Goal: Navigation & Orientation: Find specific page/section

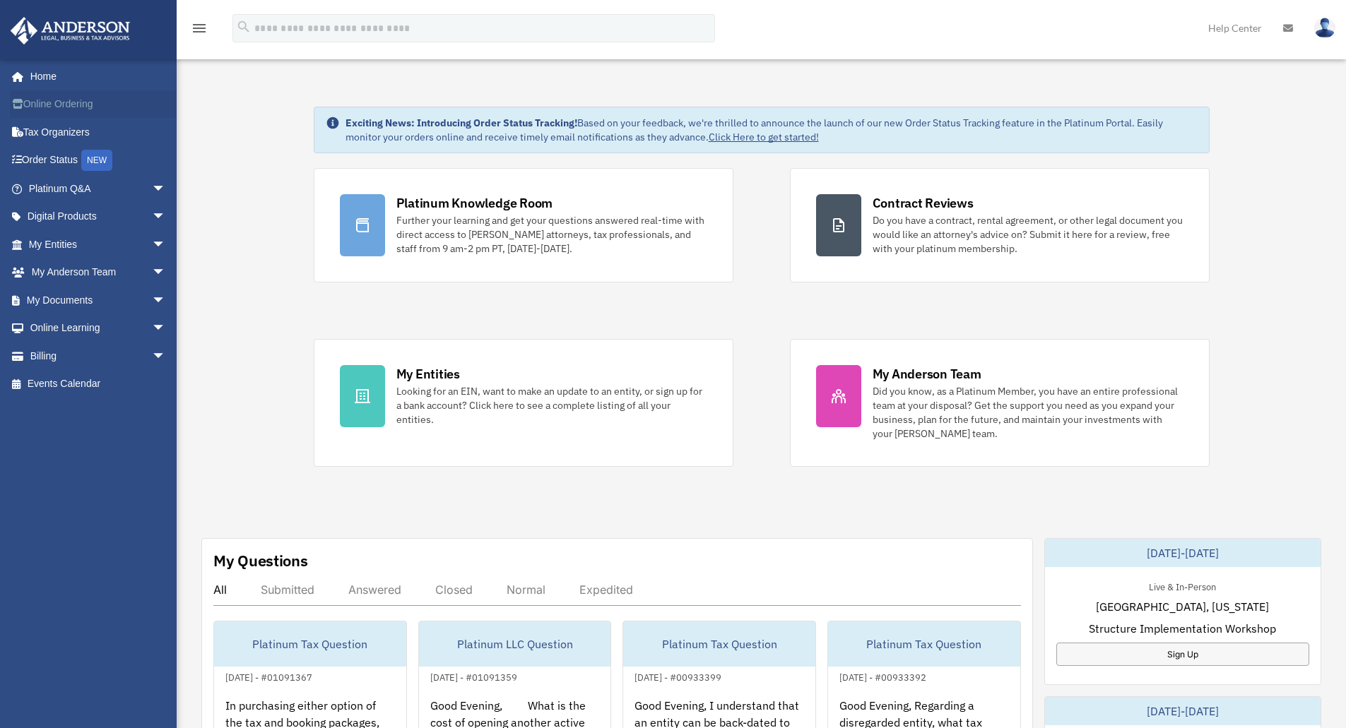
click at [54, 105] on link "Online Ordering" at bounding box center [98, 104] width 177 height 28
click at [152, 306] on span "arrow_drop_down" at bounding box center [166, 300] width 28 height 29
click at [64, 326] on link "Box" at bounding box center [103, 328] width 167 height 28
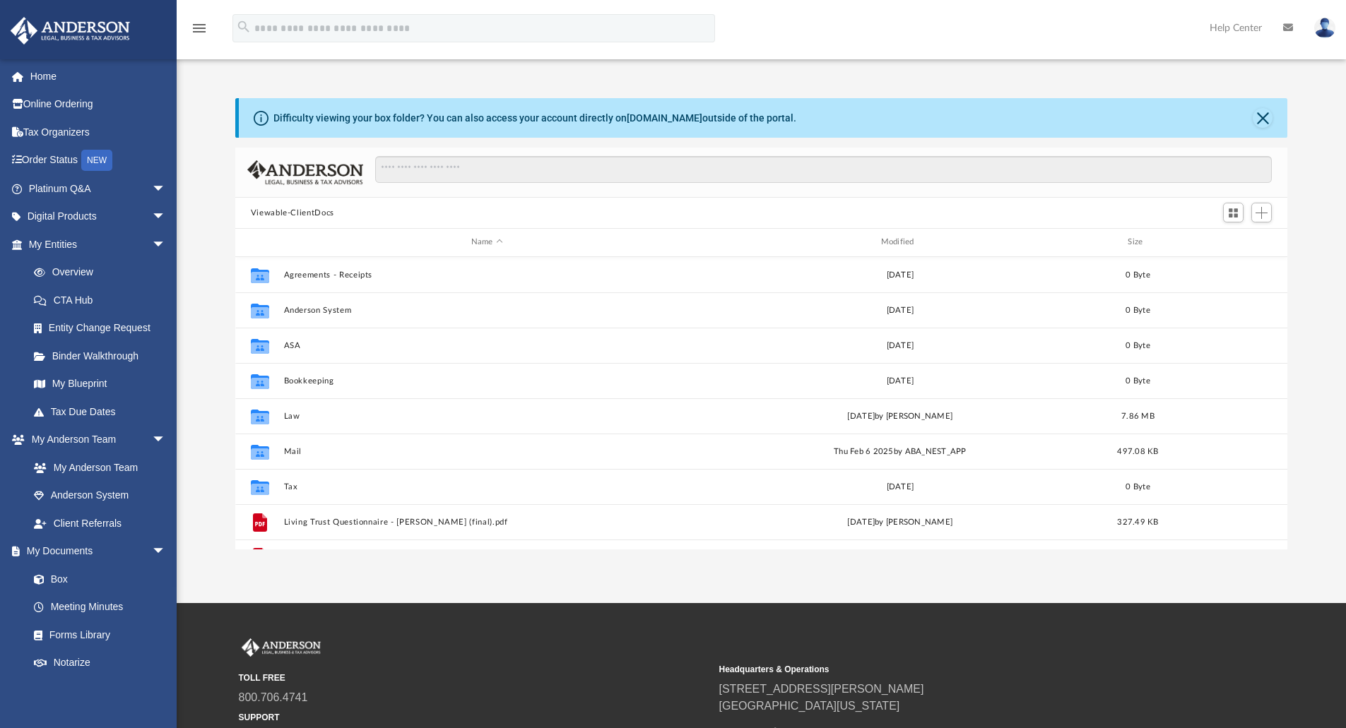
scroll to position [311, 1041]
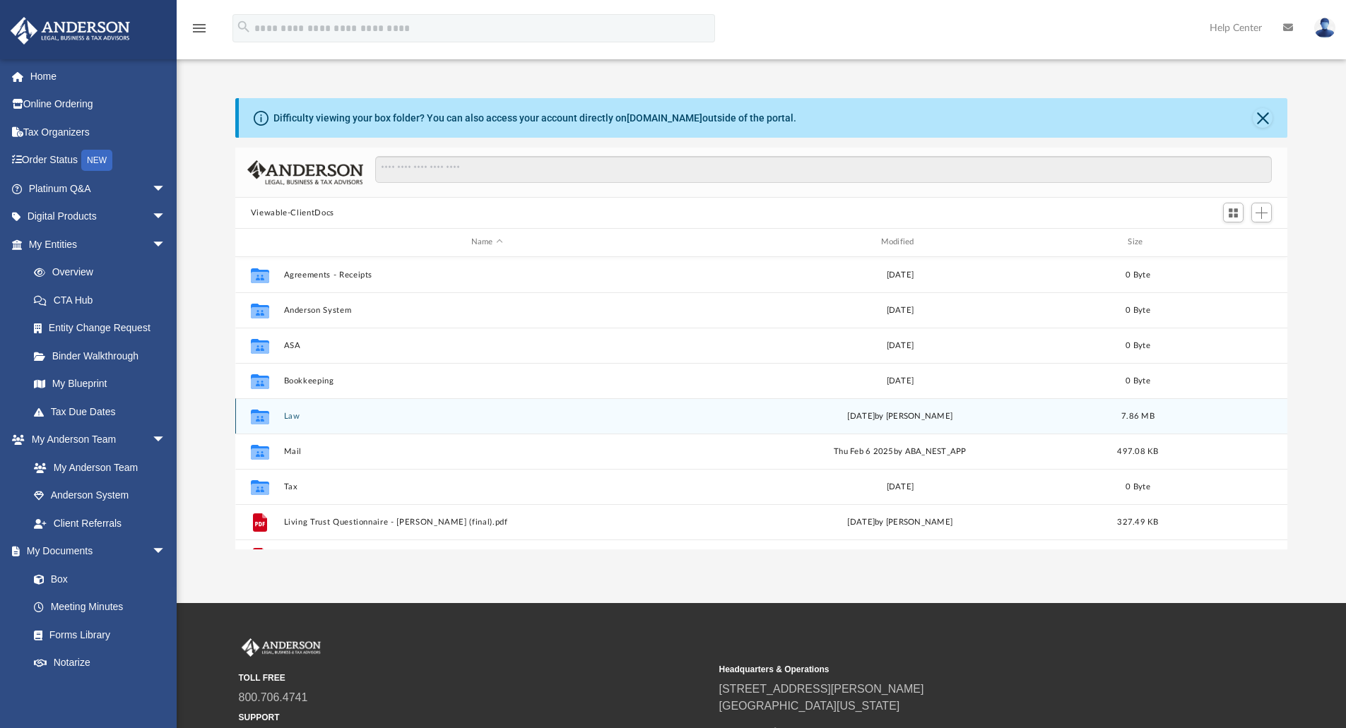
click at [293, 413] on button "Law" at bounding box center [486, 416] width 407 height 9
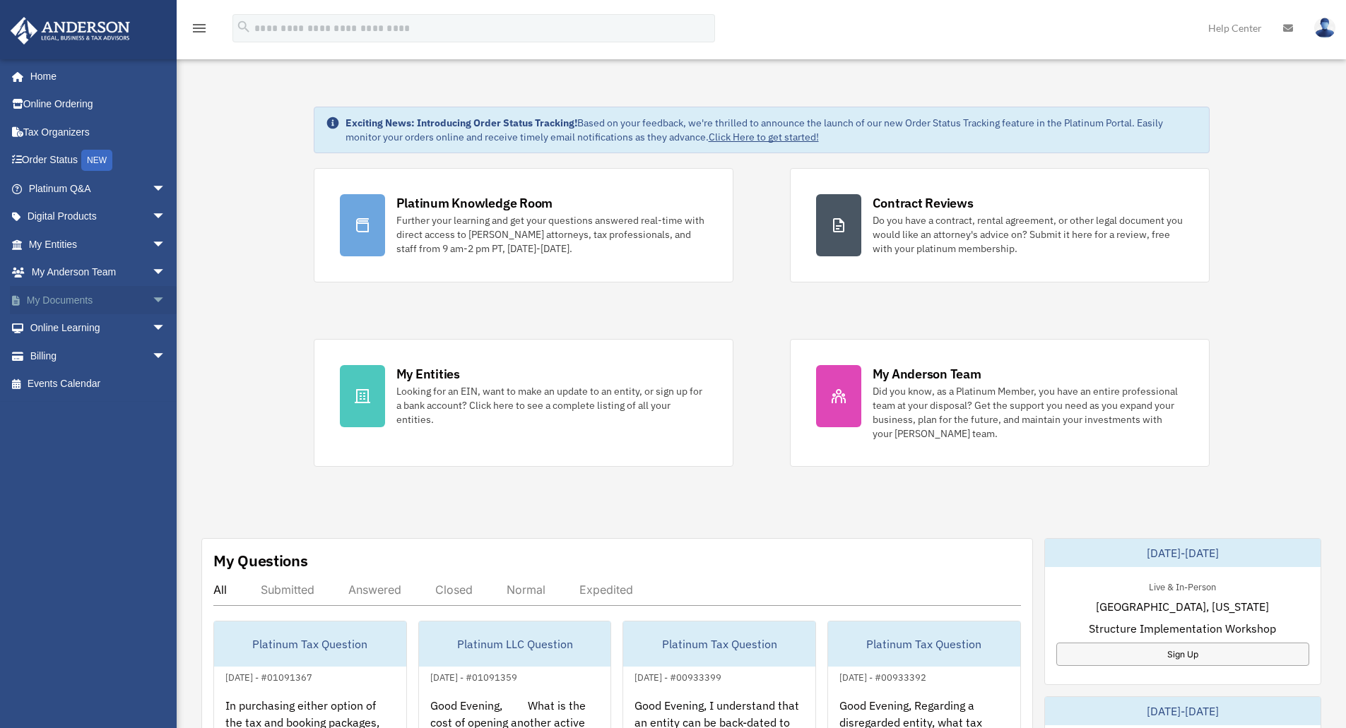
click at [158, 297] on span "arrow_drop_down" at bounding box center [166, 300] width 28 height 29
click at [101, 321] on link "Box" at bounding box center [103, 328] width 167 height 28
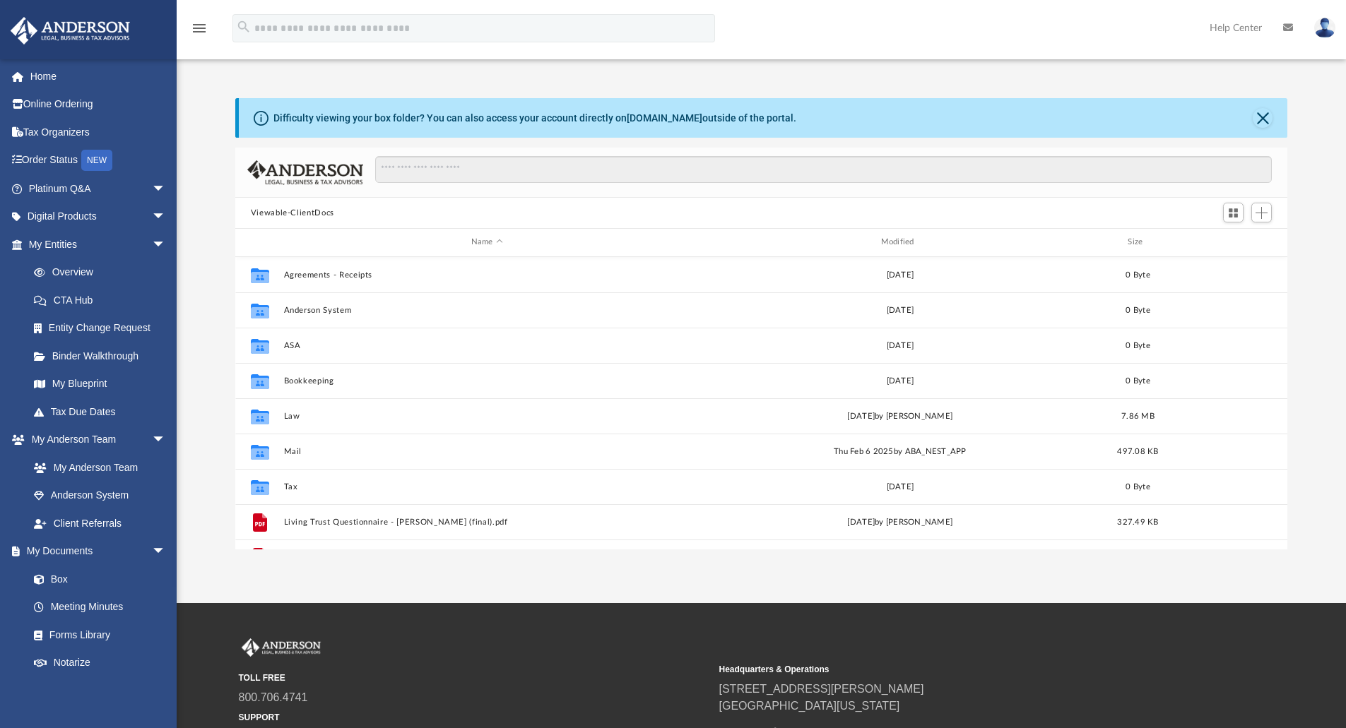
scroll to position [311, 1041]
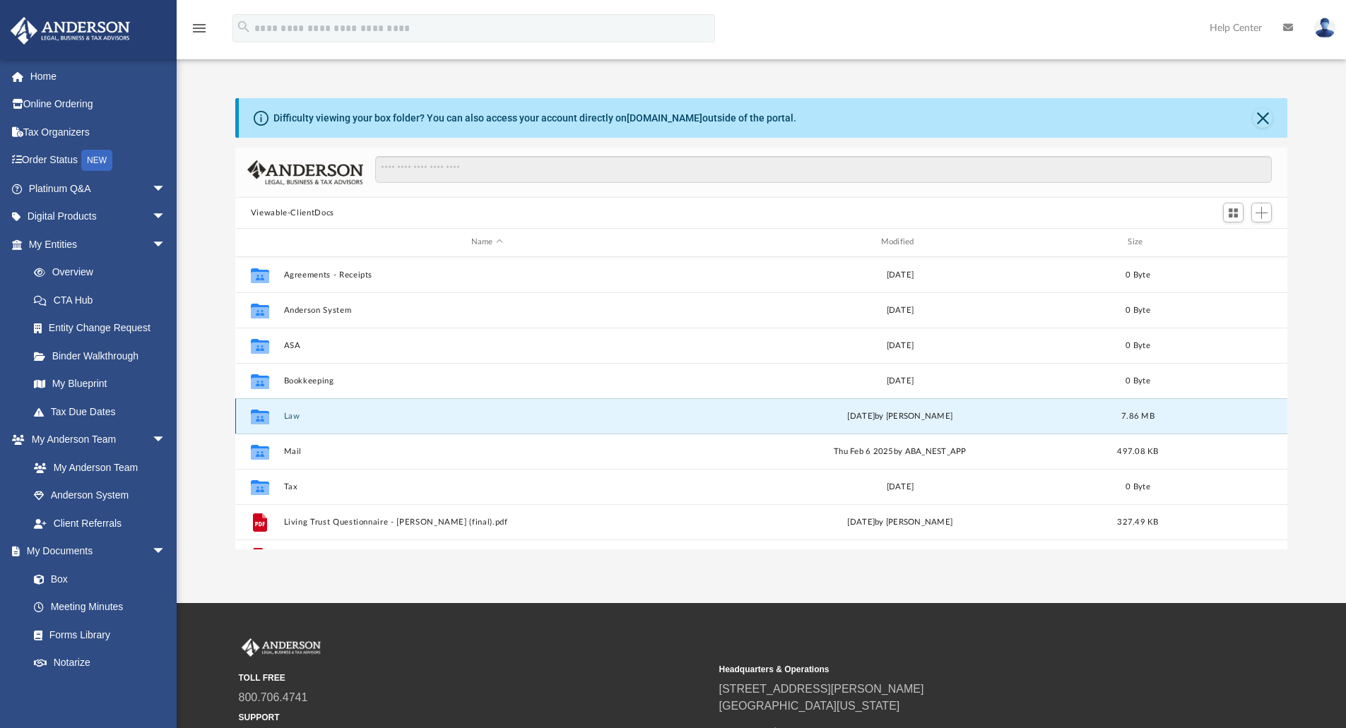
click at [295, 416] on button "Law" at bounding box center [486, 416] width 407 height 9
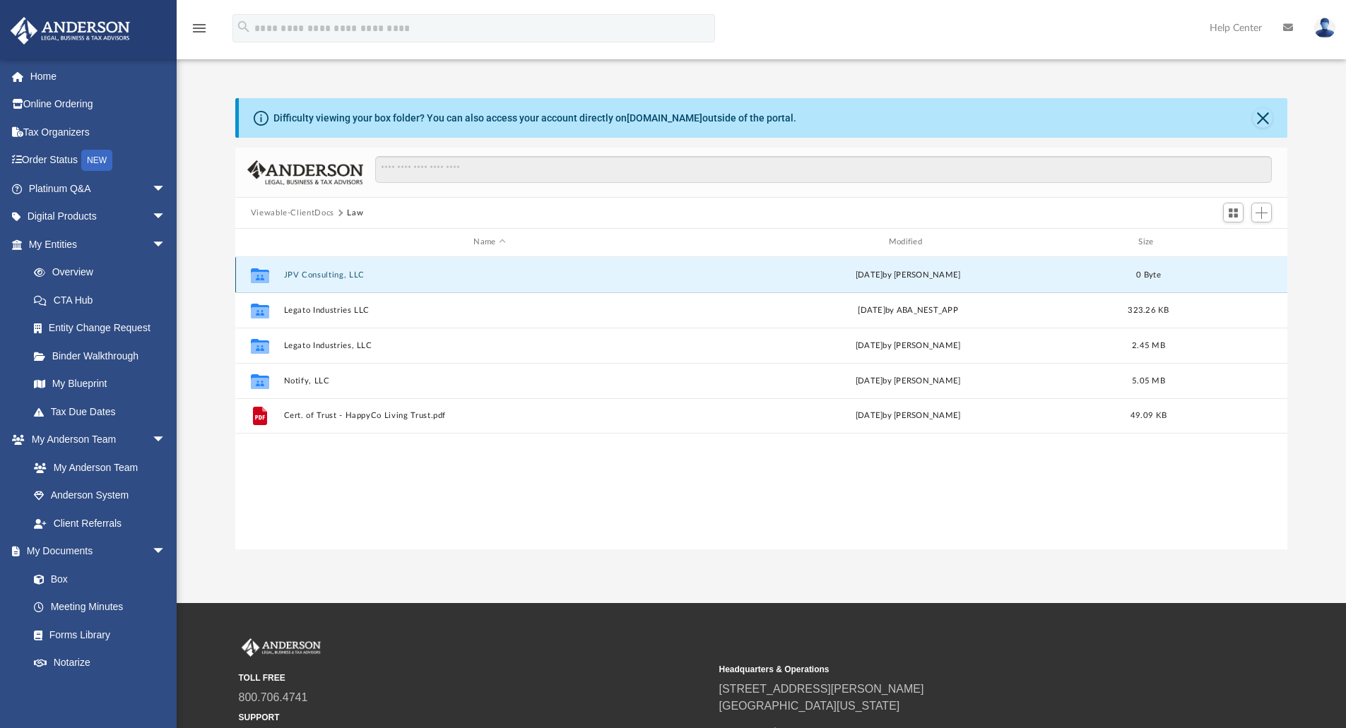
click at [319, 273] on button "JPV Consulting, LLC" at bounding box center [489, 275] width 412 height 9
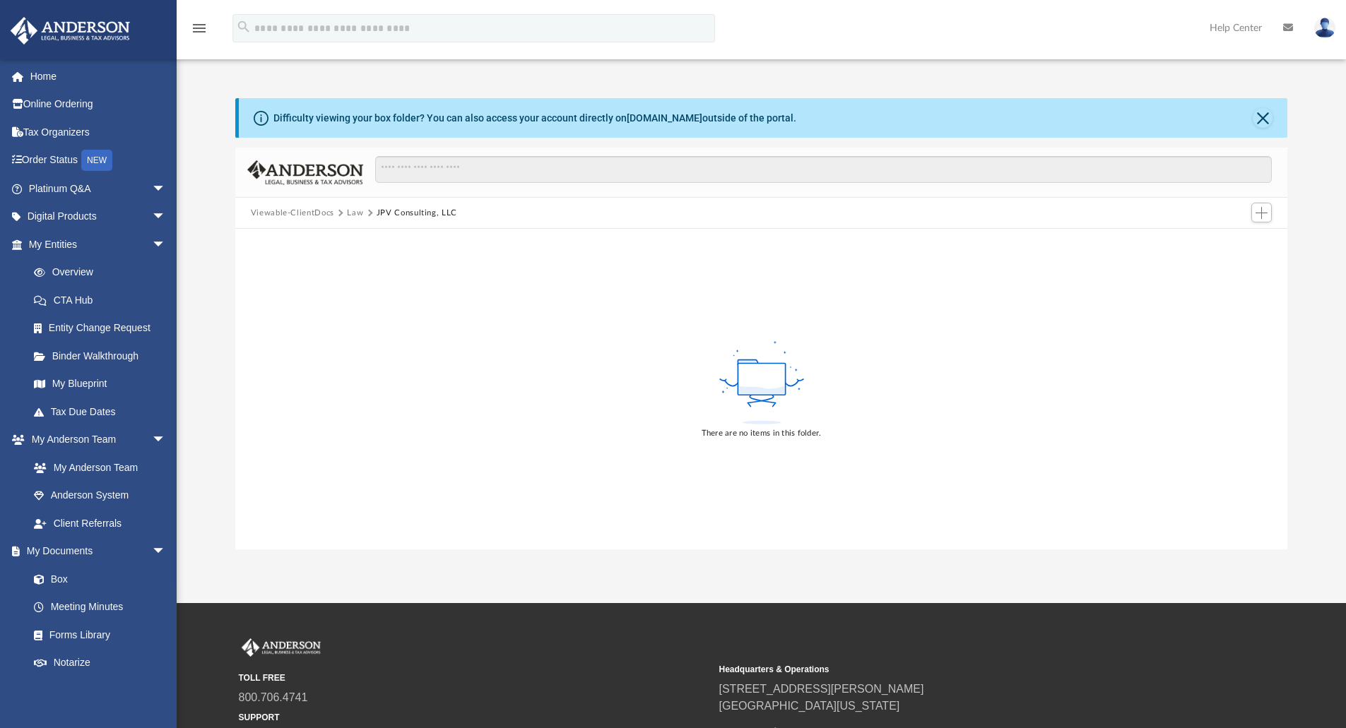
click at [351, 214] on button "Law" at bounding box center [355, 213] width 16 height 13
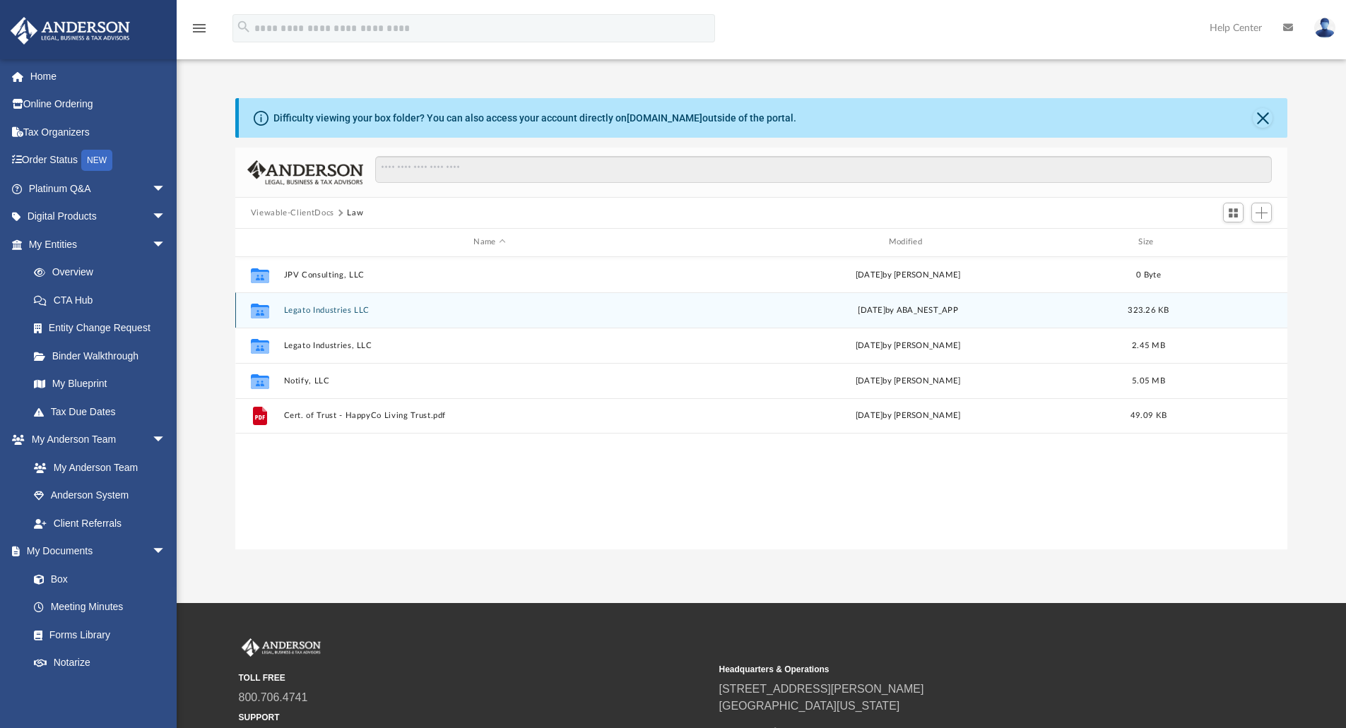
click at [314, 315] on button "Legato Industries LLC" at bounding box center [489, 310] width 412 height 9
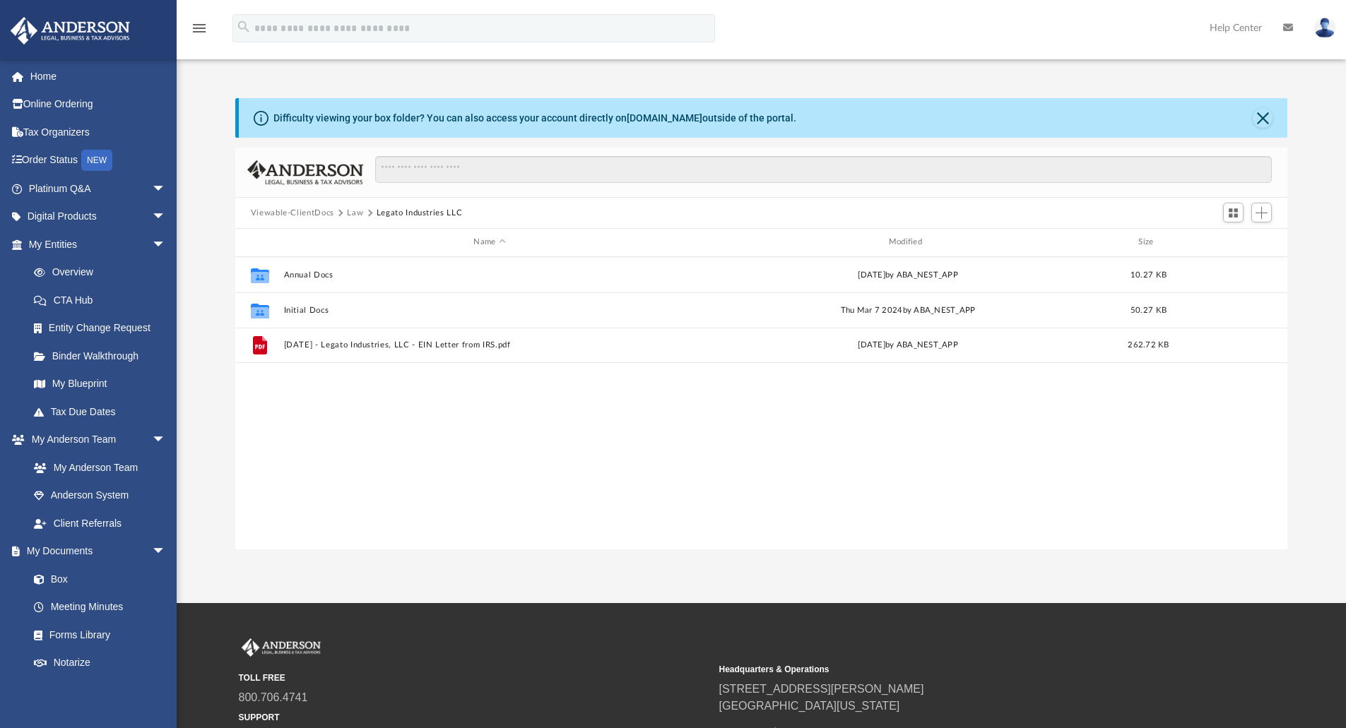
click at [356, 217] on button "Law" at bounding box center [355, 213] width 16 height 13
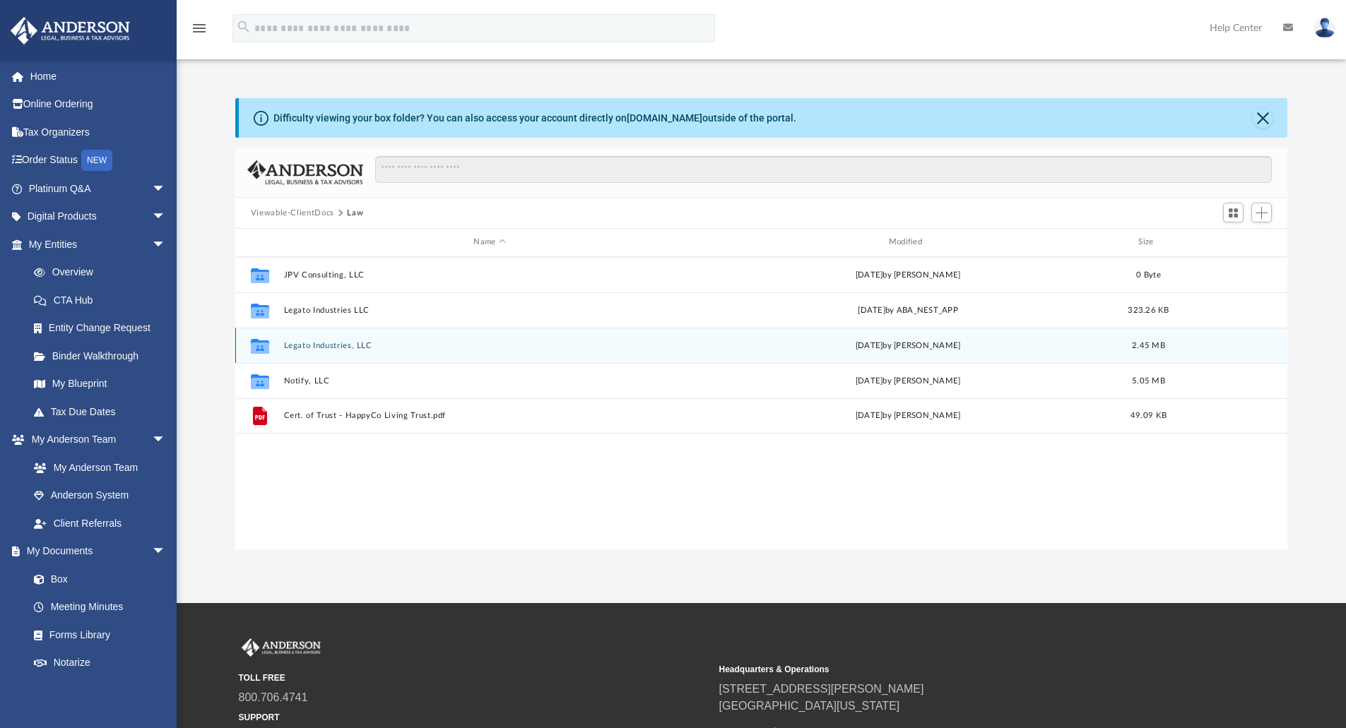
click at [315, 344] on button "Legato Industries, LLC" at bounding box center [489, 345] width 412 height 9
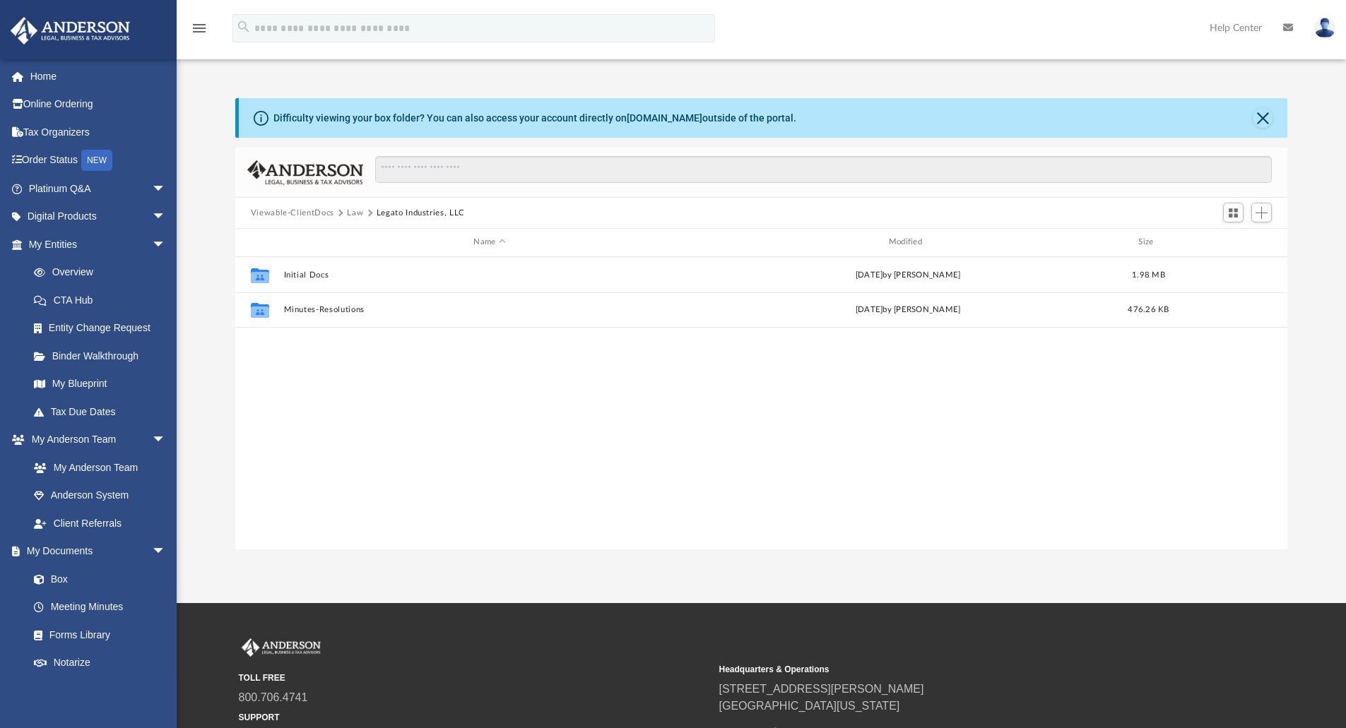
click at [348, 207] on button "Law" at bounding box center [355, 213] width 16 height 13
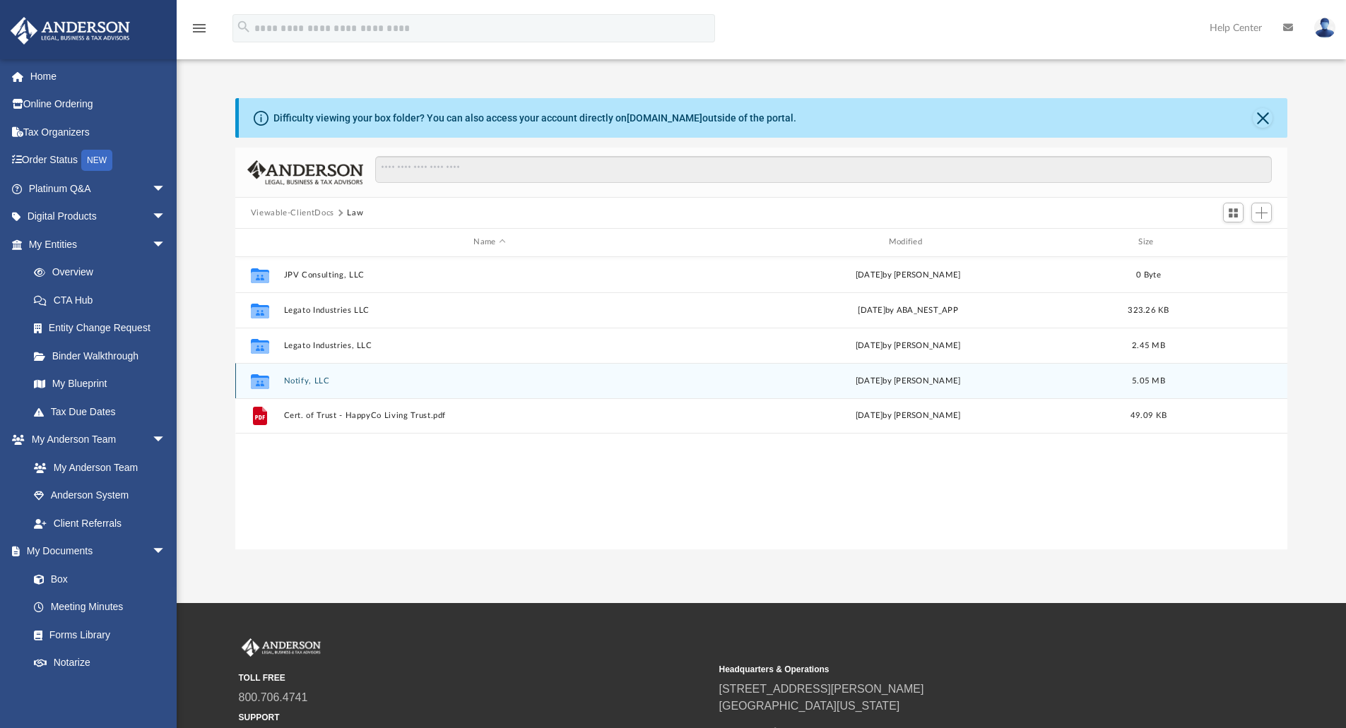
click at [302, 374] on div "Collaborated Folder Notify, LLC [DATE] by [PERSON_NAME] 5.05 MB" at bounding box center [761, 380] width 1052 height 35
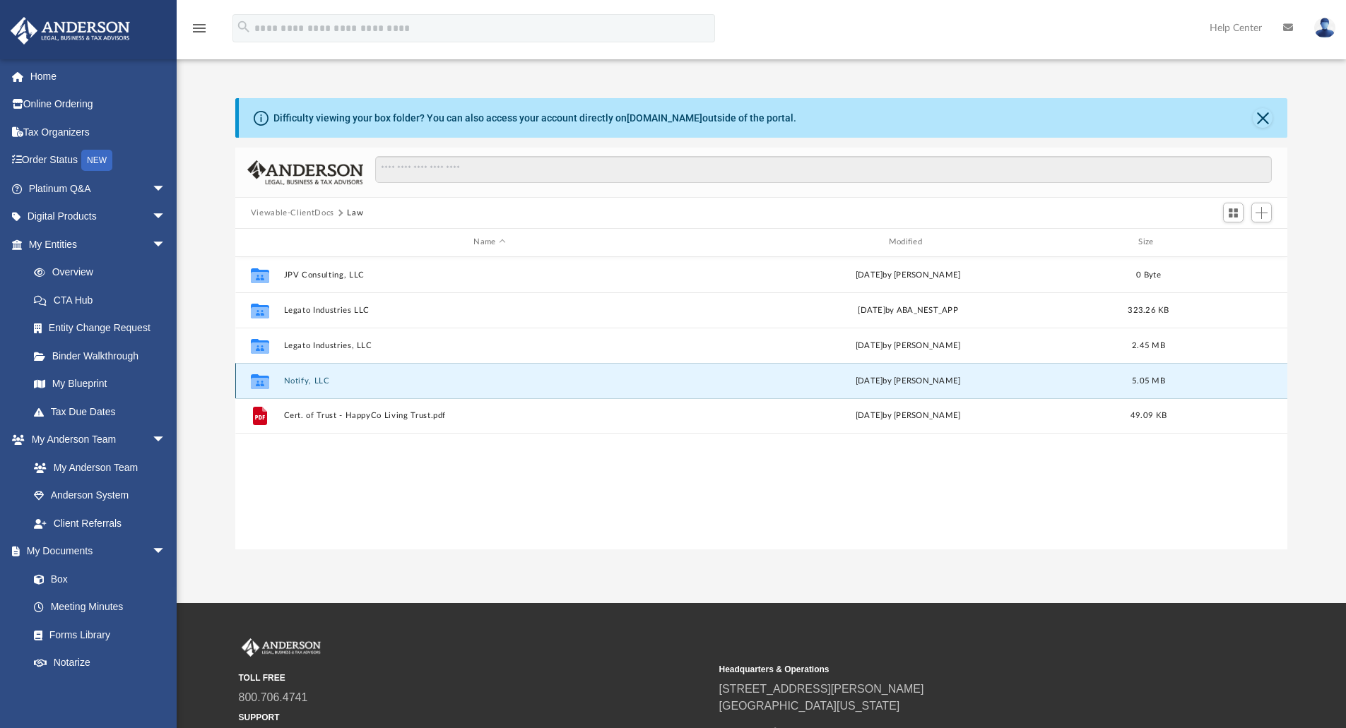
click at [301, 380] on button "Notify, LLC" at bounding box center [489, 380] width 412 height 9
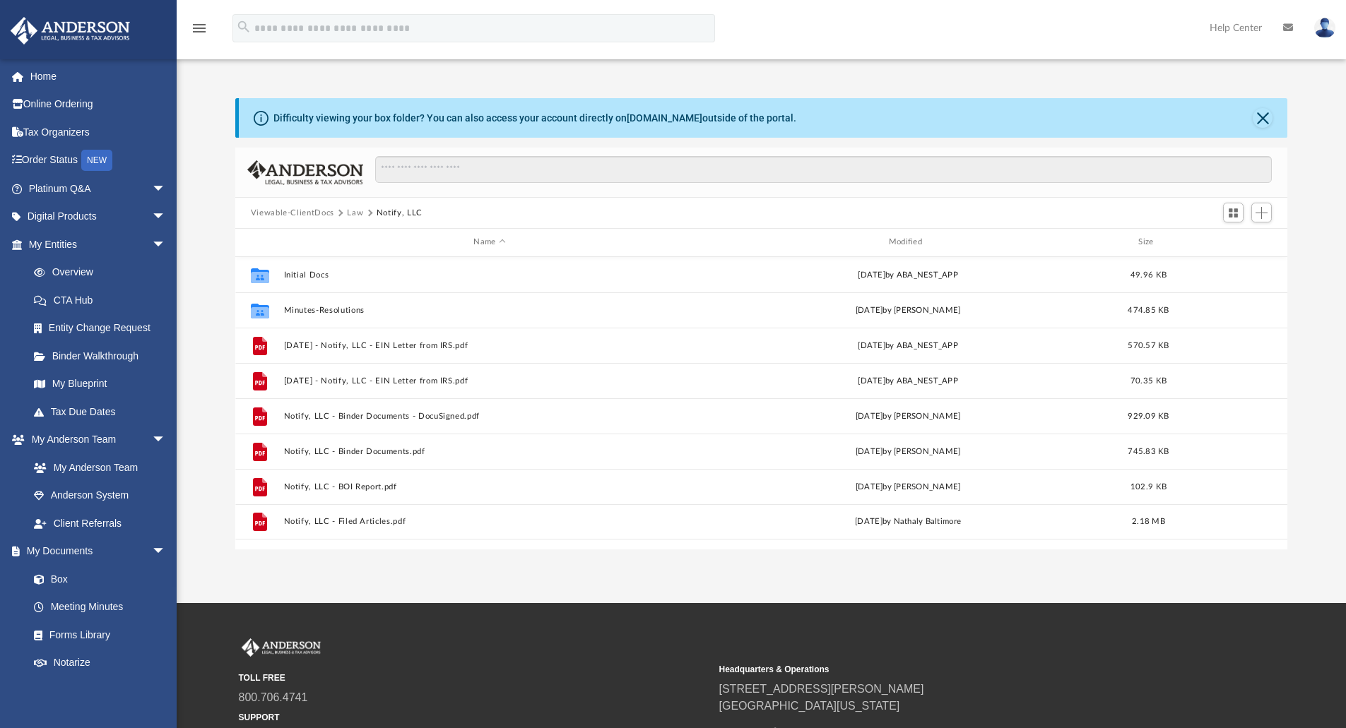
click at [352, 213] on button "Law" at bounding box center [355, 213] width 16 height 13
